Goal: Transaction & Acquisition: Purchase product/service

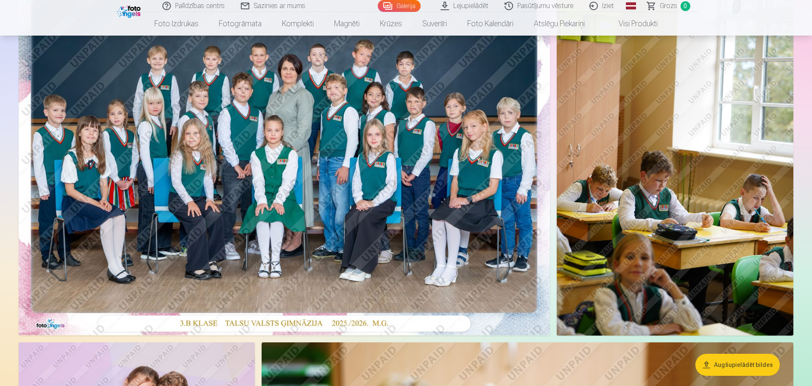
scroll to position [127, 0]
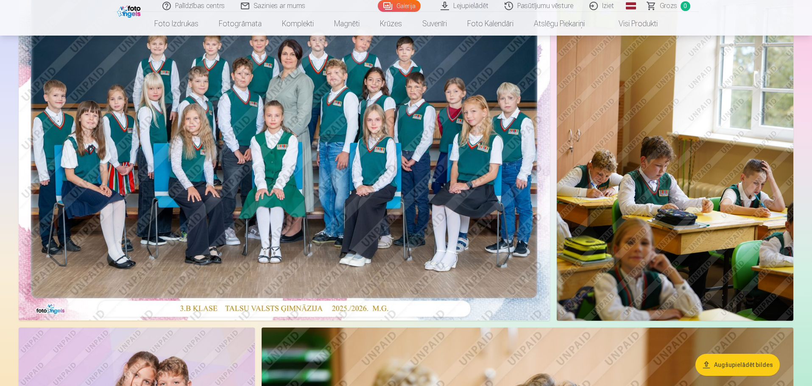
click at [288, 249] on img at bounding box center [284, 143] width 531 height 355
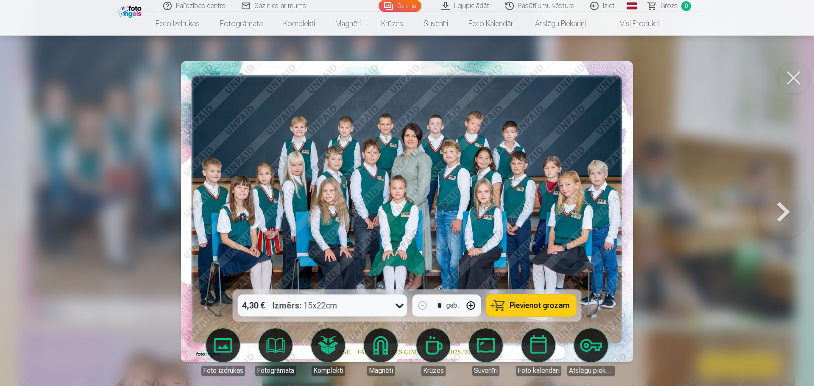
click at [518, 307] on span "Pievienot grozam" at bounding box center [540, 306] width 60 height 8
click at [795, 79] on button at bounding box center [794, 78] width 34 height 34
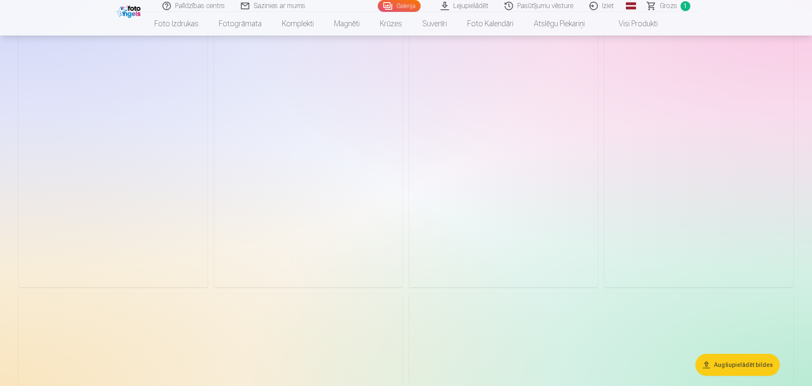
scroll to position [1654, 0]
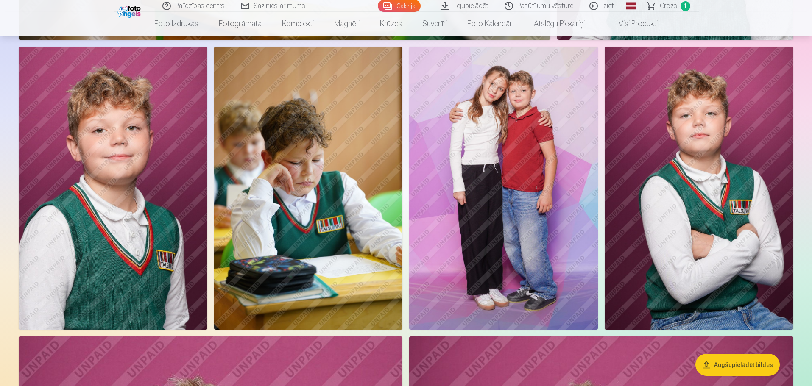
click at [485, 200] on img at bounding box center [503, 188] width 189 height 283
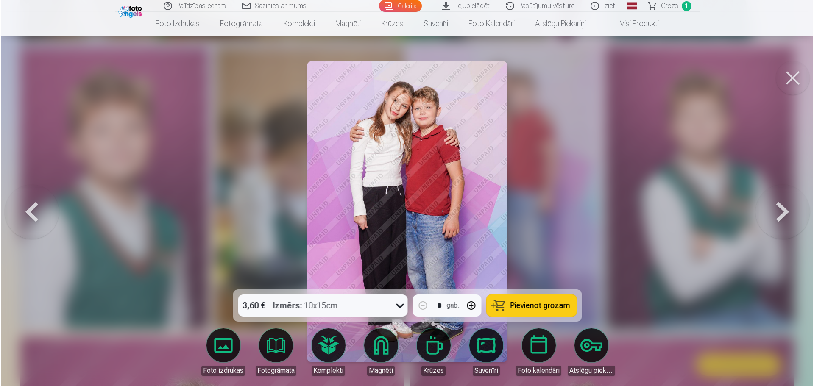
scroll to position [1658, 0]
click at [795, 81] on button at bounding box center [794, 78] width 34 height 34
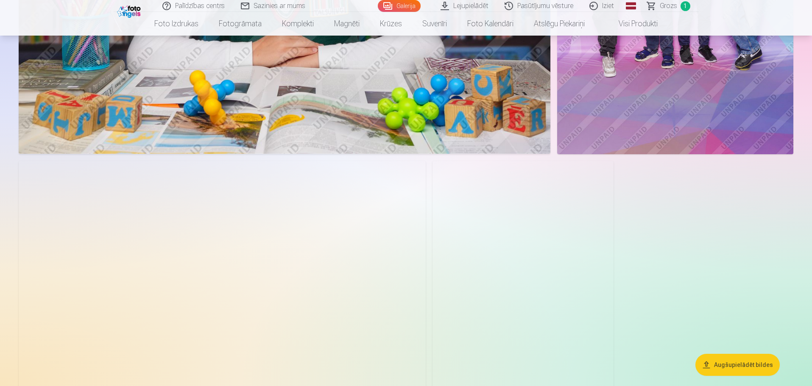
scroll to position [4072, 0]
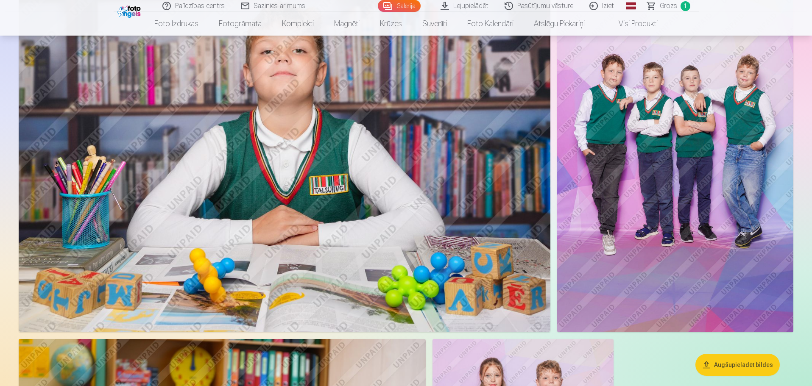
click at [700, 215] on img at bounding box center [675, 155] width 236 height 355
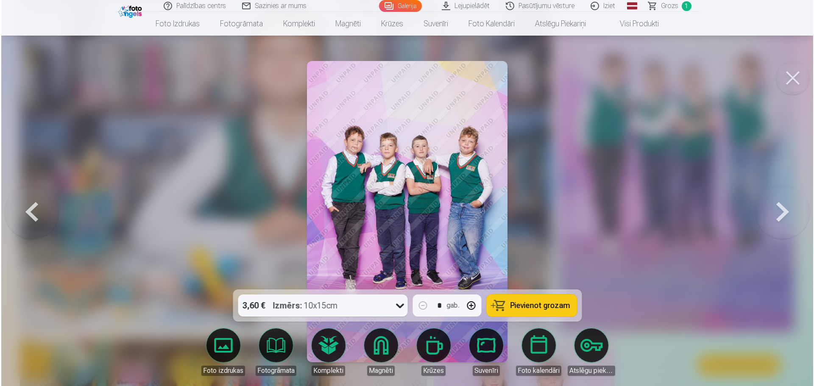
scroll to position [3912, 0]
click at [530, 310] on span "Pievienot grozam" at bounding box center [540, 306] width 60 height 8
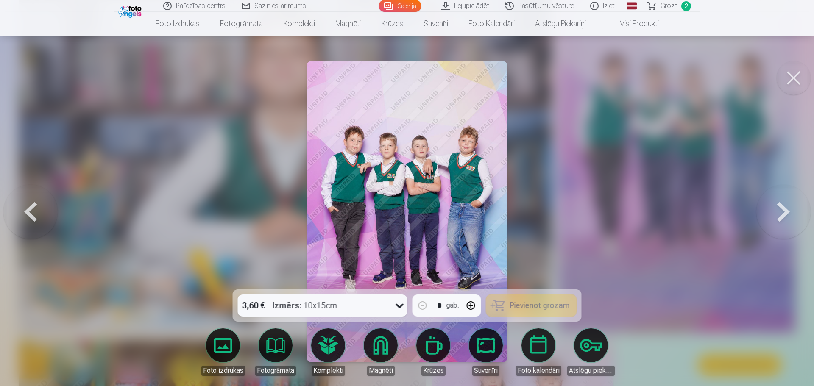
click at [791, 78] on button at bounding box center [794, 78] width 34 height 34
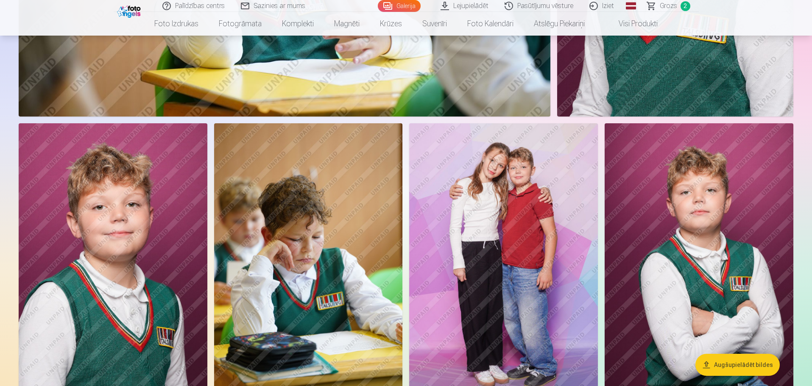
scroll to position [1612, 0]
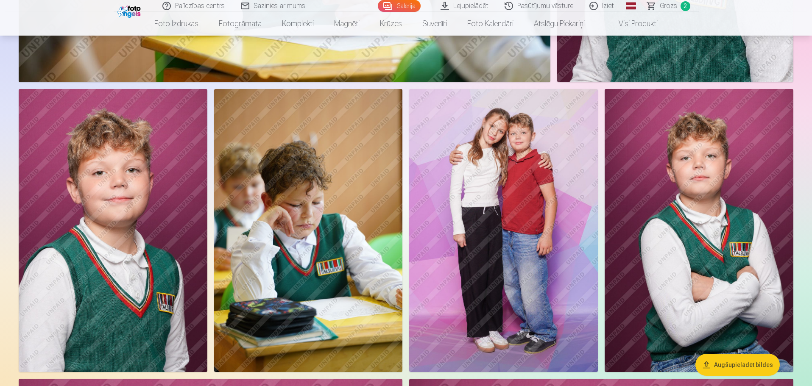
click at [459, 265] on img at bounding box center [503, 230] width 189 height 283
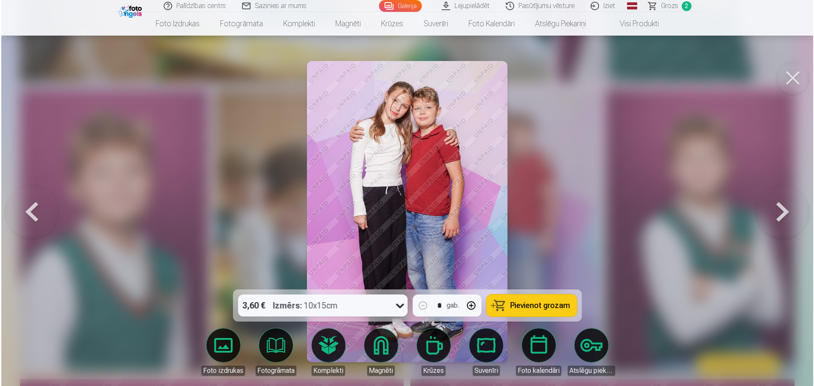
scroll to position [1615, 0]
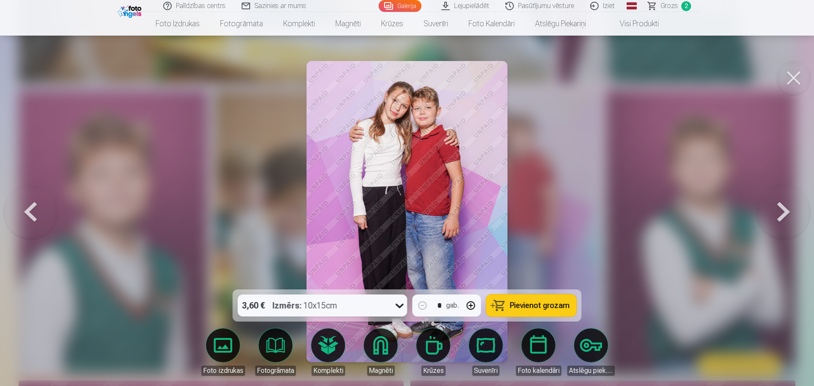
click at [526, 307] on span "Pievienot grozam" at bounding box center [540, 306] width 60 height 8
drag, startPoint x: 796, startPoint y: 77, endPoint x: 789, endPoint y: 77, distance: 7.2
click at [796, 77] on button at bounding box center [794, 78] width 34 height 34
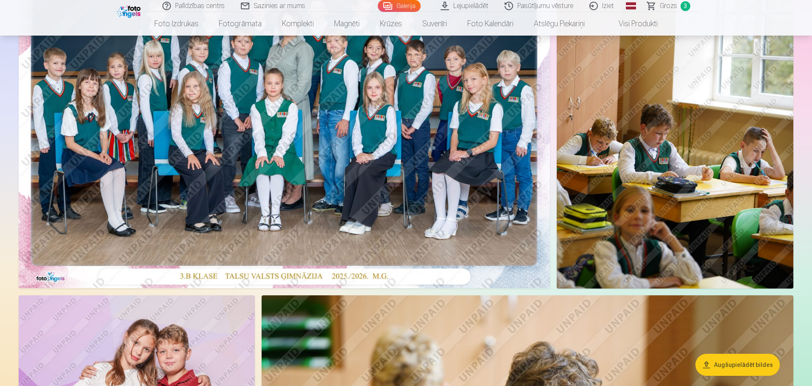
scroll to position [339, 0]
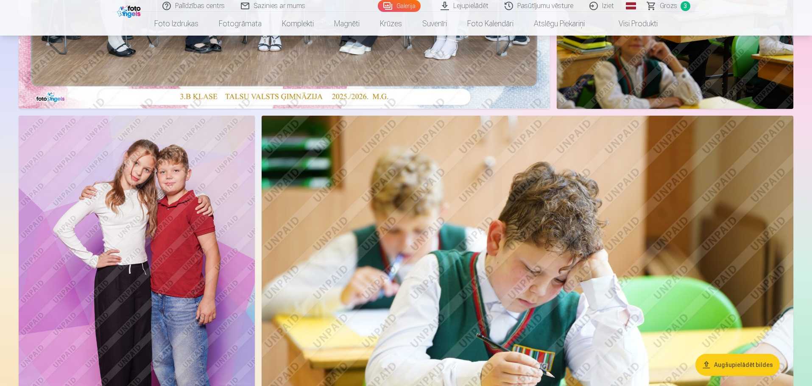
click at [146, 259] on img at bounding box center [137, 293] width 236 height 355
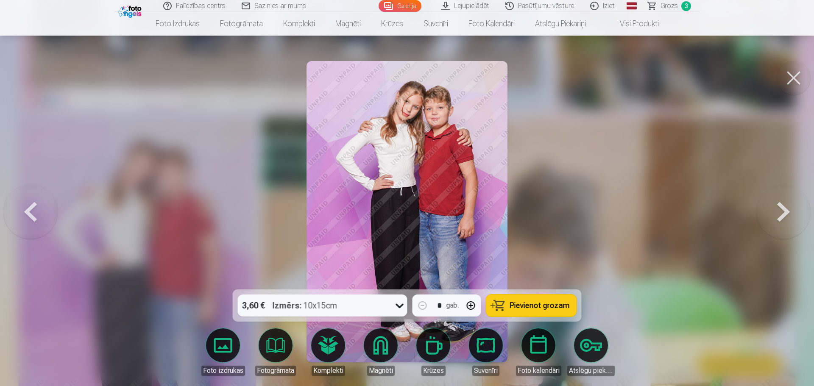
click at [514, 300] on button "Pievienot grozam" at bounding box center [532, 306] width 90 height 22
click at [794, 77] on button at bounding box center [794, 78] width 34 height 34
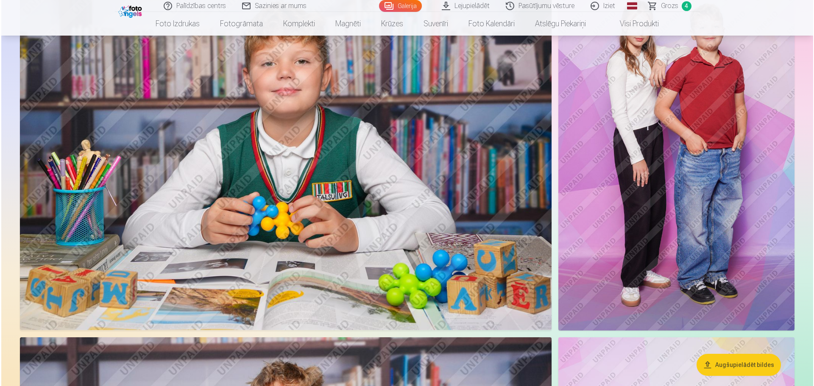
scroll to position [3563, 0]
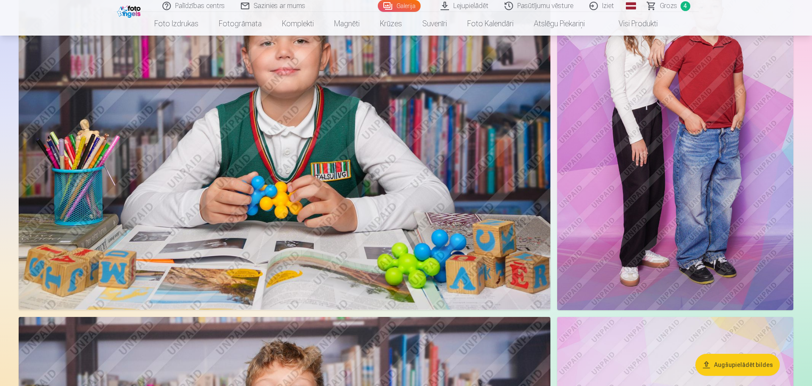
click at [443, 192] on img at bounding box center [285, 133] width 532 height 355
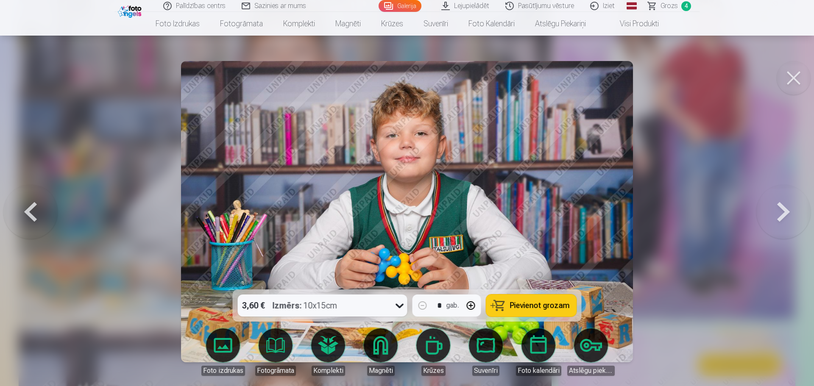
click at [559, 302] on span "Pievienot grozam" at bounding box center [540, 306] width 60 height 8
click at [706, 178] on div at bounding box center [407, 193] width 814 height 386
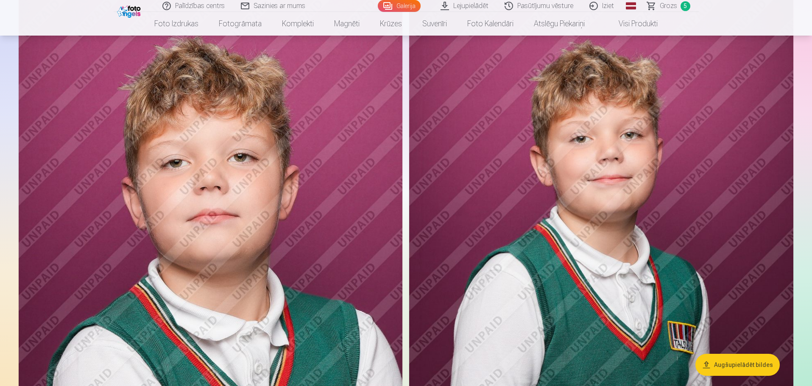
scroll to position [1942, 0]
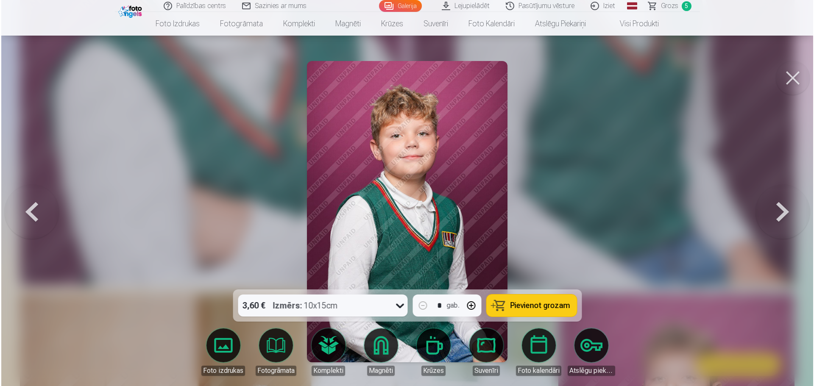
scroll to position [2286, 0]
click at [535, 300] on button "Pievienot grozam" at bounding box center [532, 306] width 90 height 22
click at [670, 8] on span "Grozs" at bounding box center [669, 6] width 17 height 10
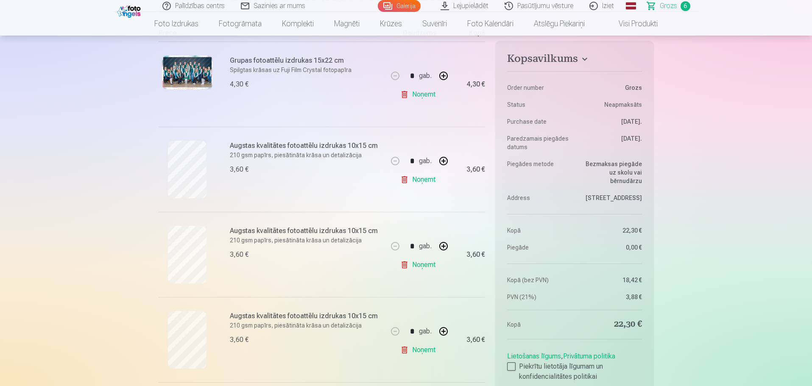
scroll to position [254, 0]
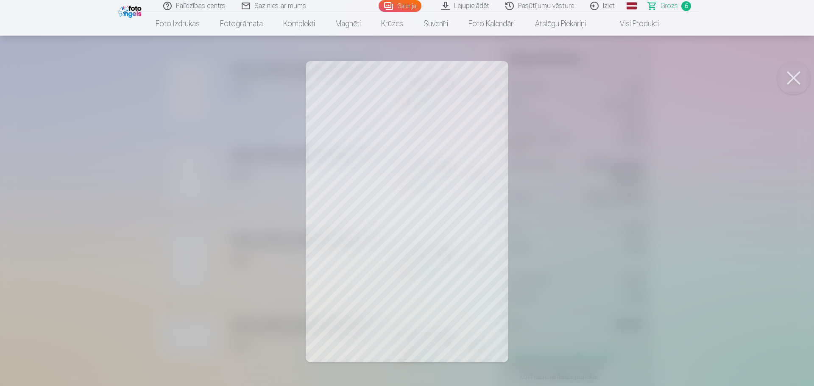
click at [789, 76] on button at bounding box center [794, 78] width 34 height 34
click at [789, 68] on button at bounding box center [794, 78] width 34 height 34
click at [796, 70] on button at bounding box center [794, 78] width 34 height 34
click at [786, 65] on button at bounding box center [794, 78] width 34 height 34
click at [789, 71] on button at bounding box center [794, 78] width 34 height 34
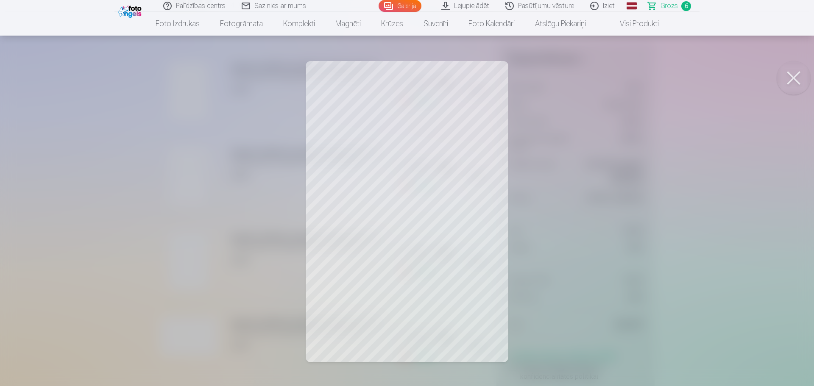
click at [803, 71] on button at bounding box center [794, 78] width 34 height 34
click at [789, 64] on button at bounding box center [794, 78] width 34 height 34
click at [795, 78] on button at bounding box center [794, 78] width 34 height 34
click at [798, 73] on button at bounding box center [794, 78] width 34 height 34
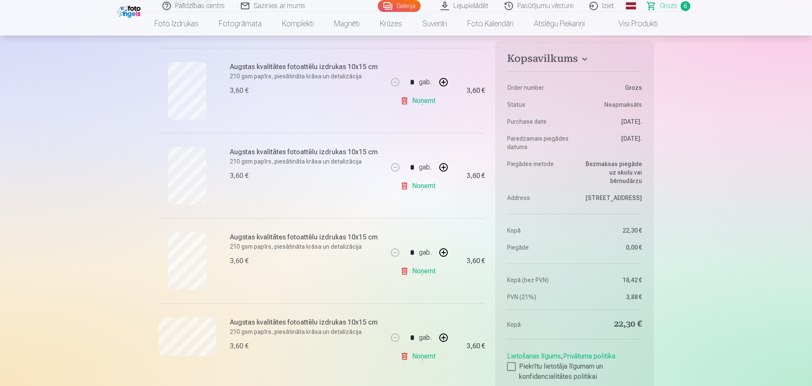
click at [429, 273] on link "Noņemt" at bounding box center [419, 271] width 39 height 17
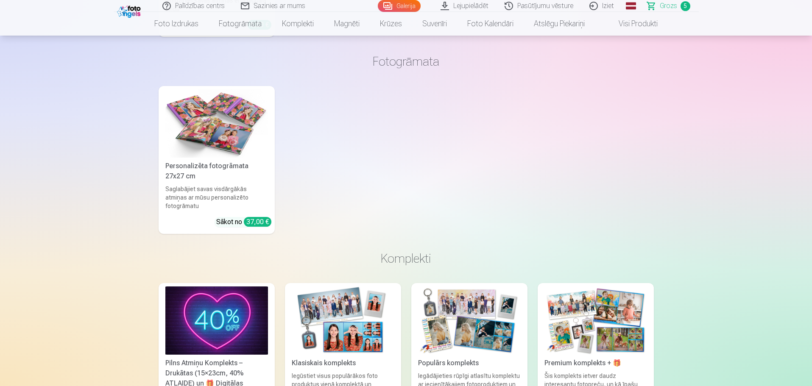
scroll to position [1485, 0]
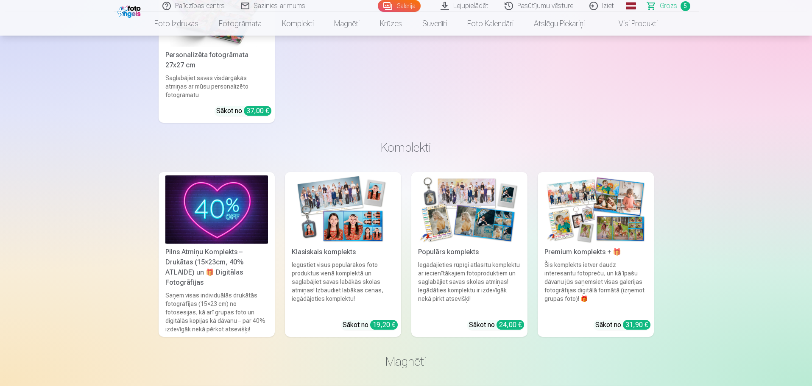
click at [453, 274] on div "Iegādājieties rūpīgi atlasītu komplektu ar iecienītākajiem fotoproduktiem un sa…" at bounding box center [469, 287] width 109 height 53
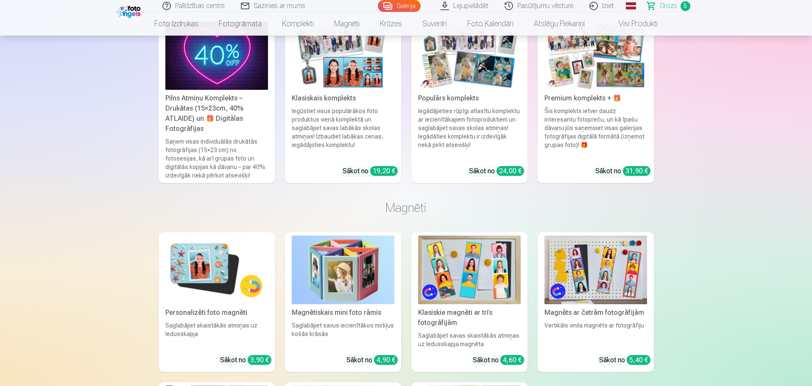
scroll to position [1569, 0]
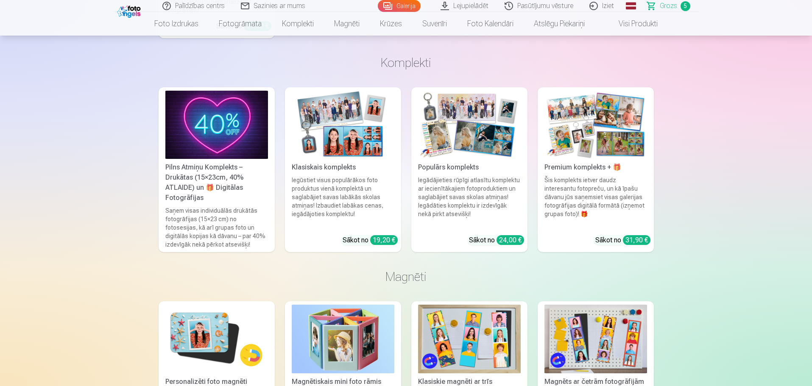
click at [588, 162] on div "Premium komplekts + 🎁" at bounding box center [595, 167] width 109 height 10
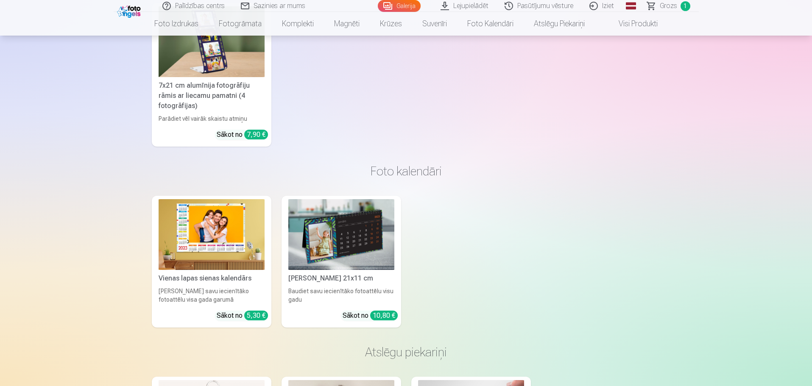
scroll to position [6435, 0]
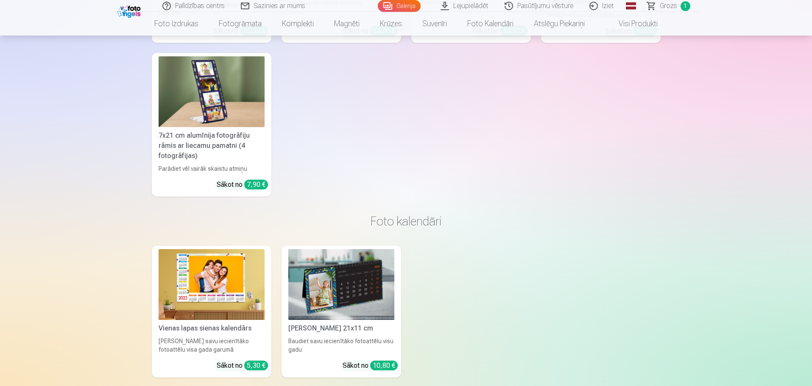
click at [400, 9] on link "Galerija" at bounding box center [399, 6] width 43 height 12
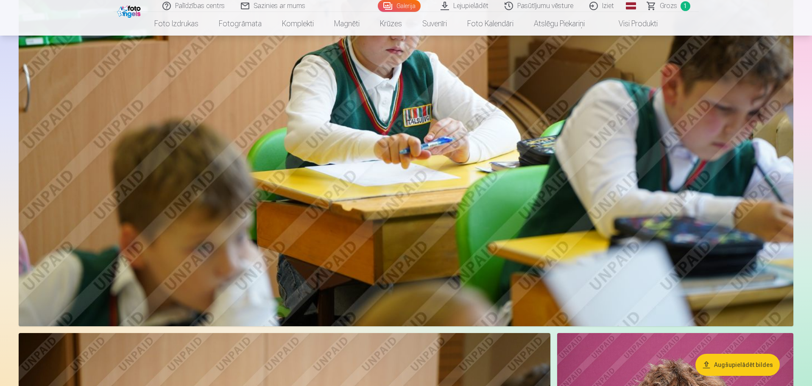
scroll to position [976, 0]
